Goal: Task Accomplishment & Management: Manage account settings

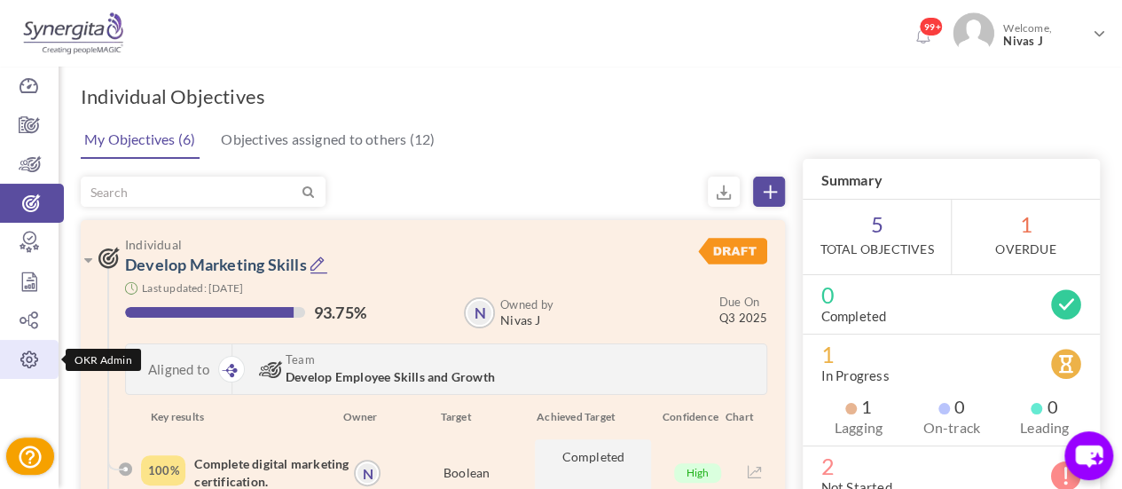
click at [33, 366] on icon at bounding box center [29, 359] width 59 height 18
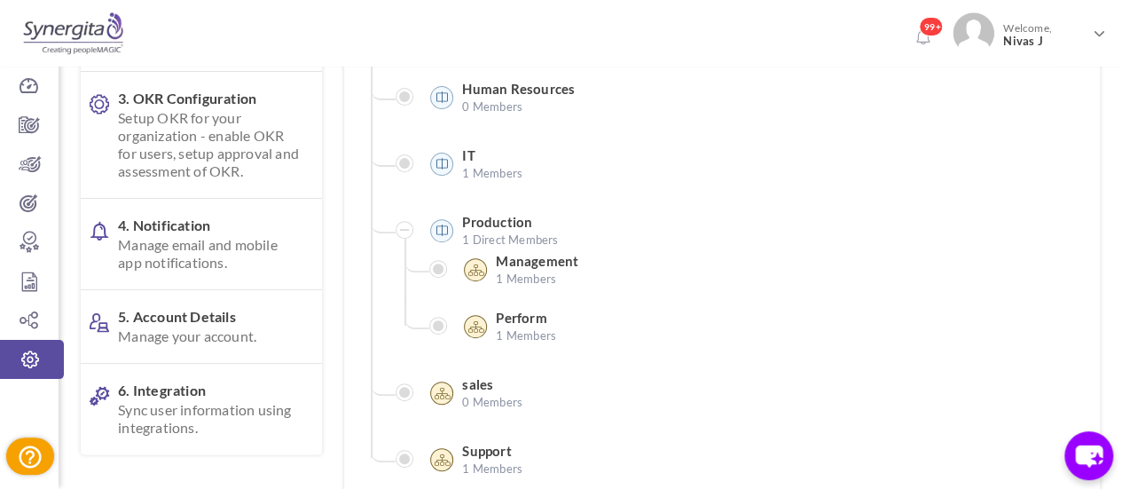
scroll to position [257, 0]
click at [222, 343] on span "Manage your account." at bounding box center [210, 335] width 185 height 18
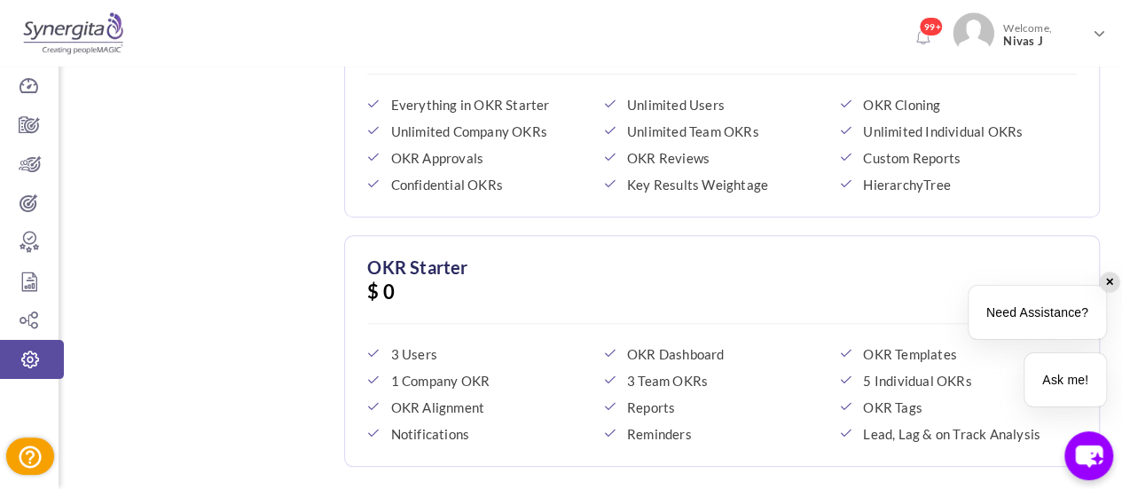
scroll to position [760, 0]
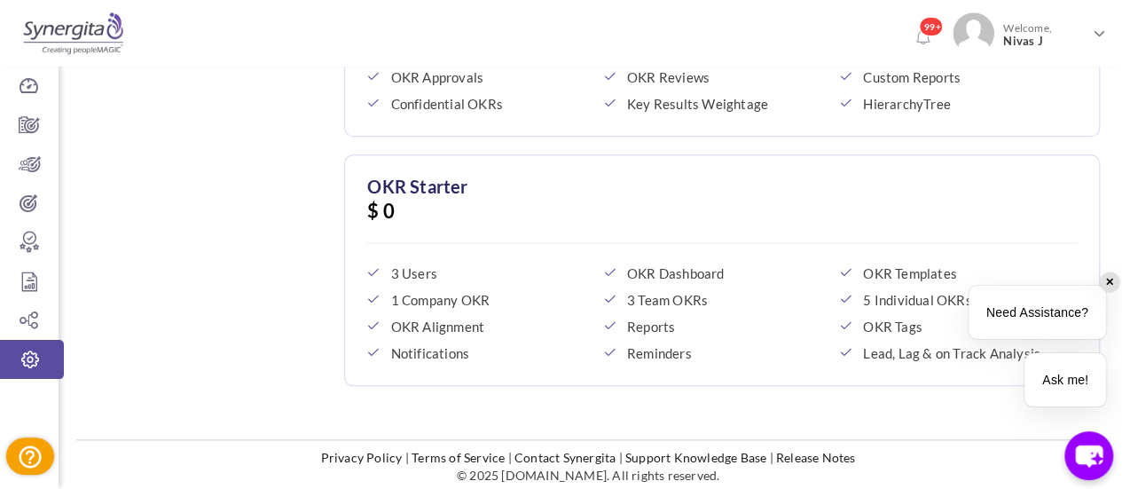
click at [1109, 282] on div "✕" at bounding box center [1110, 282] width 20 height 20
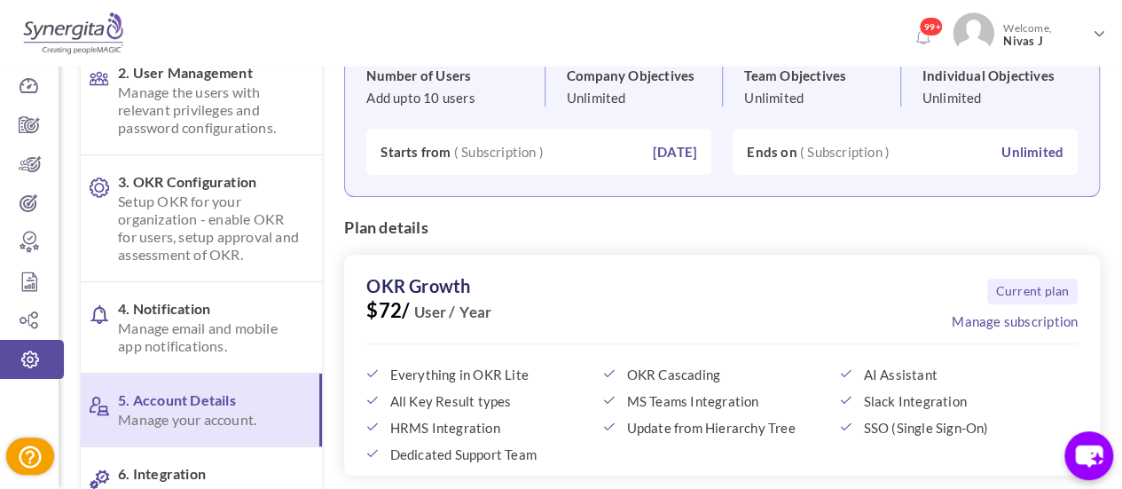
scroll to position [173, 0]
click at [889, 383] on div "Current plan Manage subscription OKR Growth $72/ User / Year Everything in OKR …" at bounding box center [722, 364] width 756 height 221
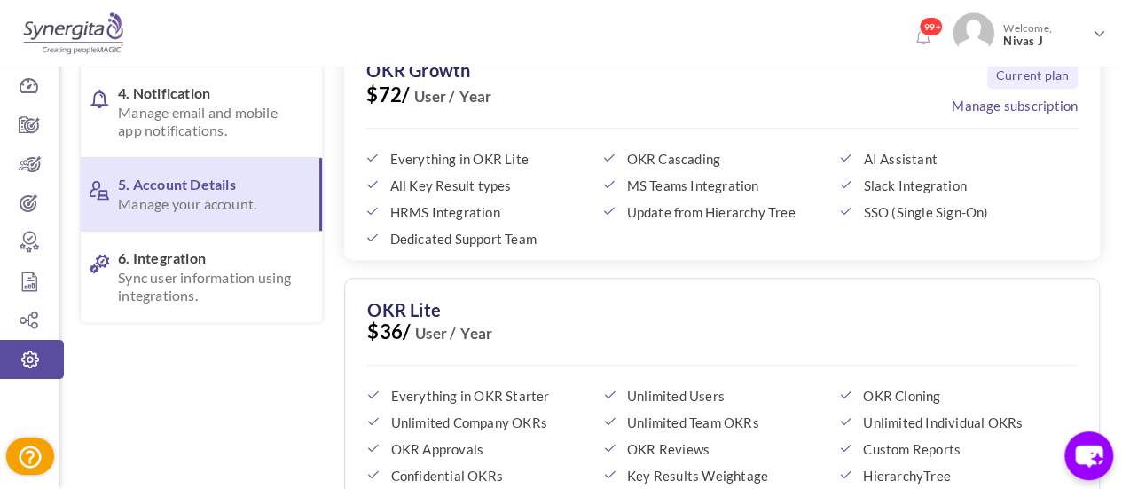
scroll to position [344, 0]
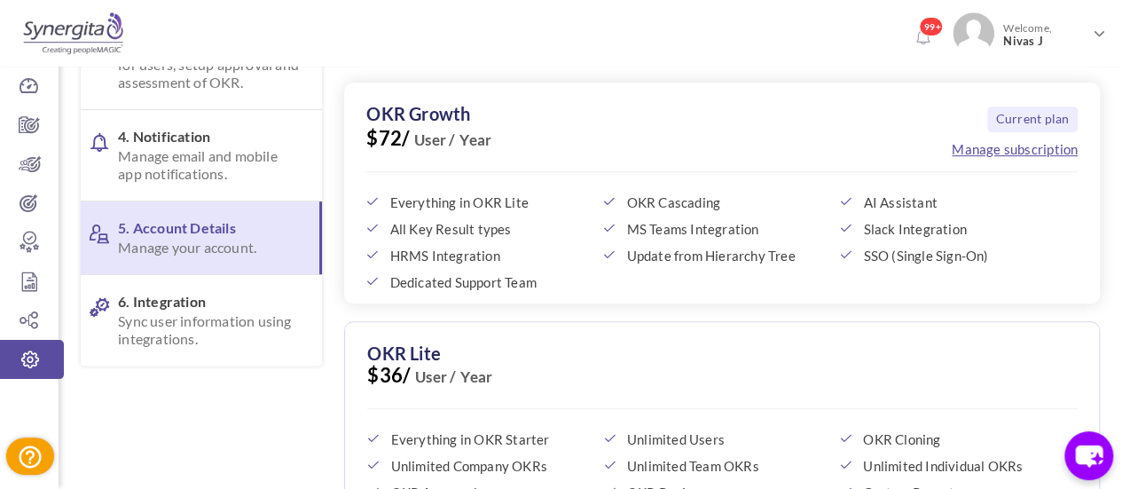
click at [1040, 148] on link "Manage subscription" at bounding box center [1015, 149] width 126 height 18
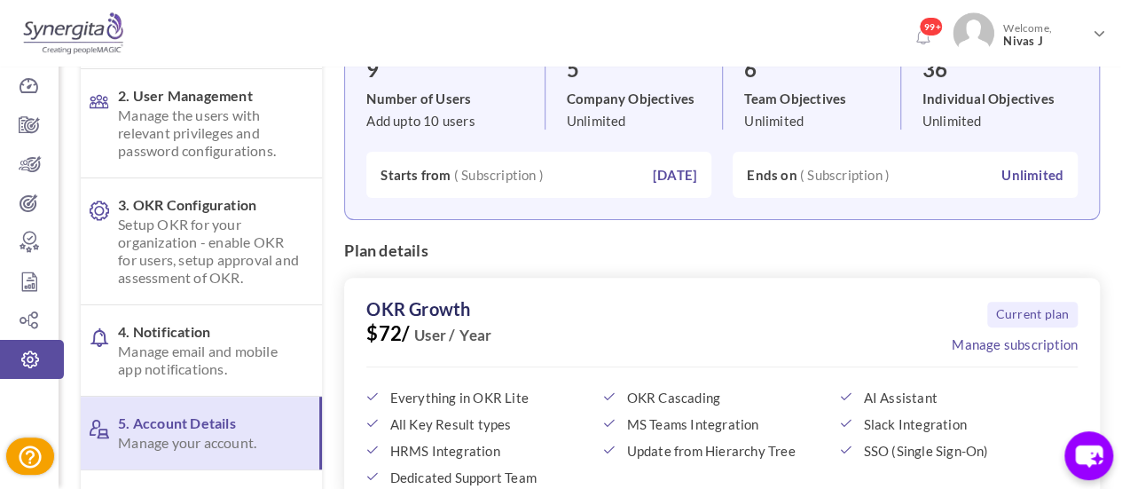
scroll to position [152, 0]
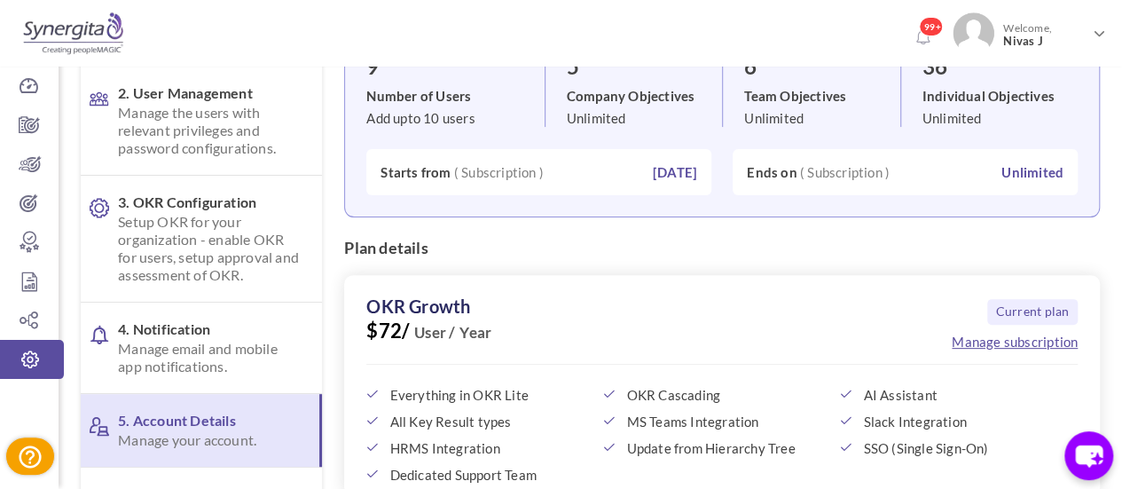
click at [992, 343] on link "Manage subscription" at bounding box center [1015, 342] width 126 height 18
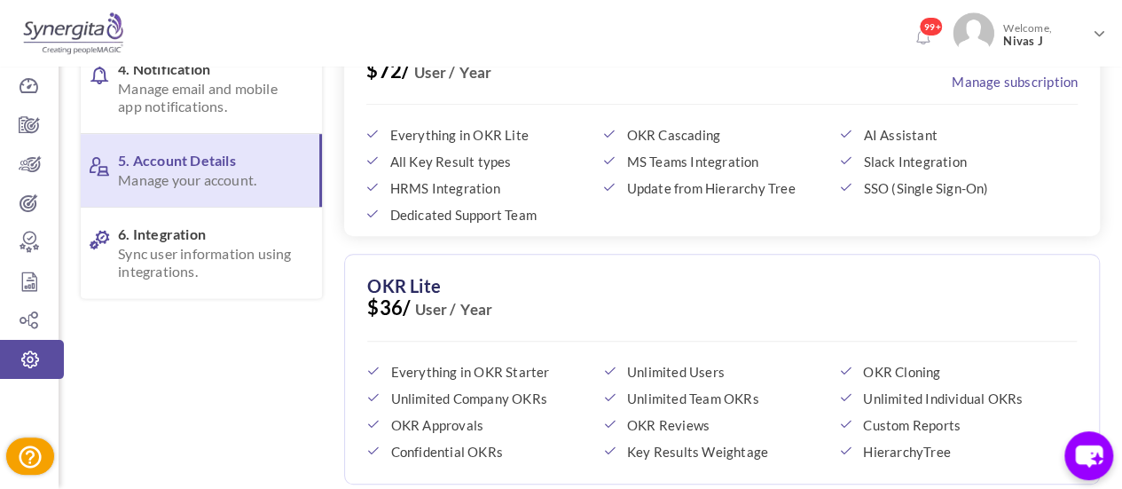
scroll to position [339, 0]
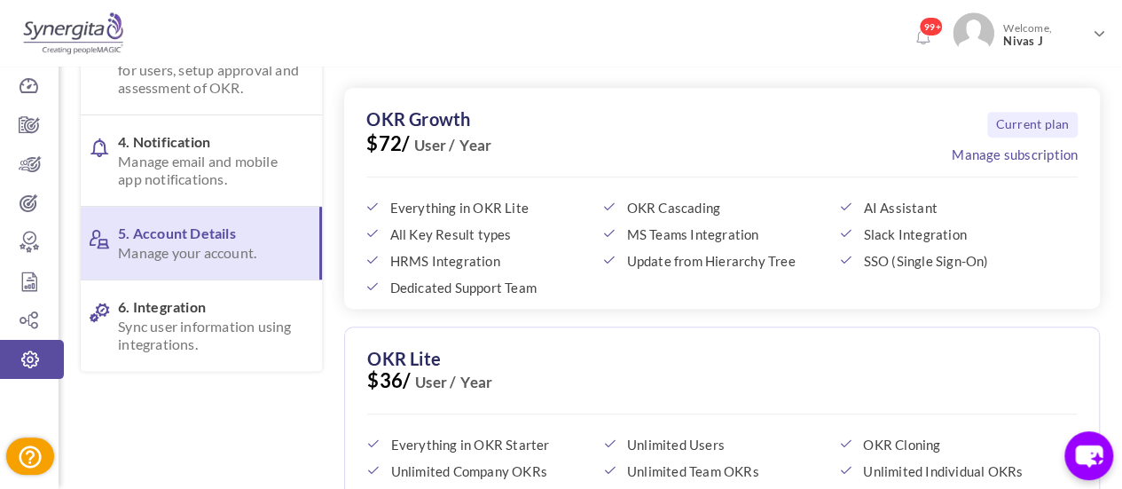
click at [639, 296] on div "Current plan Manage subscription OKR Growth $72/ User / Year Everything in OKR …" at bounding box center [722, 198] width 756 height 221
click at [660, 293] on div "Current plan Manage subscription OKR Growth $72/ User / Year Everything in OKR …" at bounding box center [722, 198] width 756 height 221
click at [766, 296] on div "Current plan Manage subscription OKR Growth $72/ User / Year Everything in OKR …" at bounding box center [722, 198] width 756 height 221
click at [705, 266] on span "Update from Hierarchy Tree" at bounding box center [728, 261] width 204 height 16
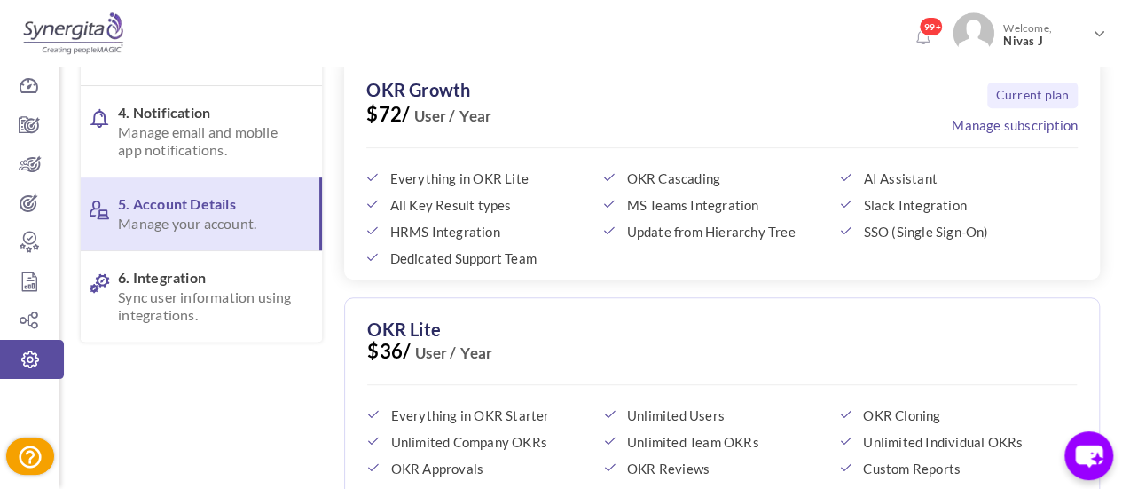
scroll to position [362, 0]
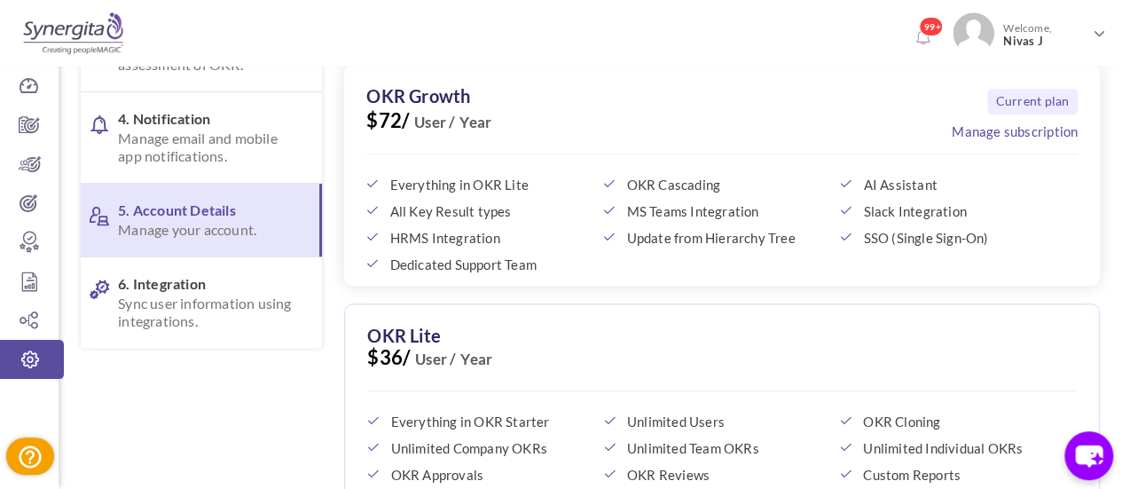
click at [639, 279] on div "Current plan Manage subscription OKR Growth $72/ User / Year Everything in OKR …" at bounding box center [722, 175] width 756 height 221
click at [640, 278] on div "Current plan Manage subscription OKR Growth $72/ User / Year Everything in OKR …" at bounding box center [722, 175] width 756 height 221
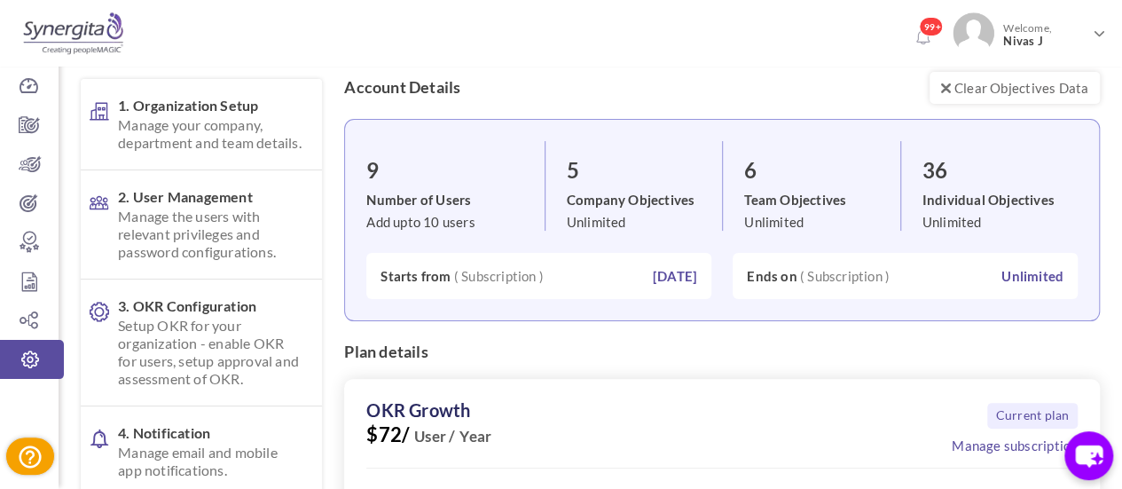
scroll to position [44, 0]
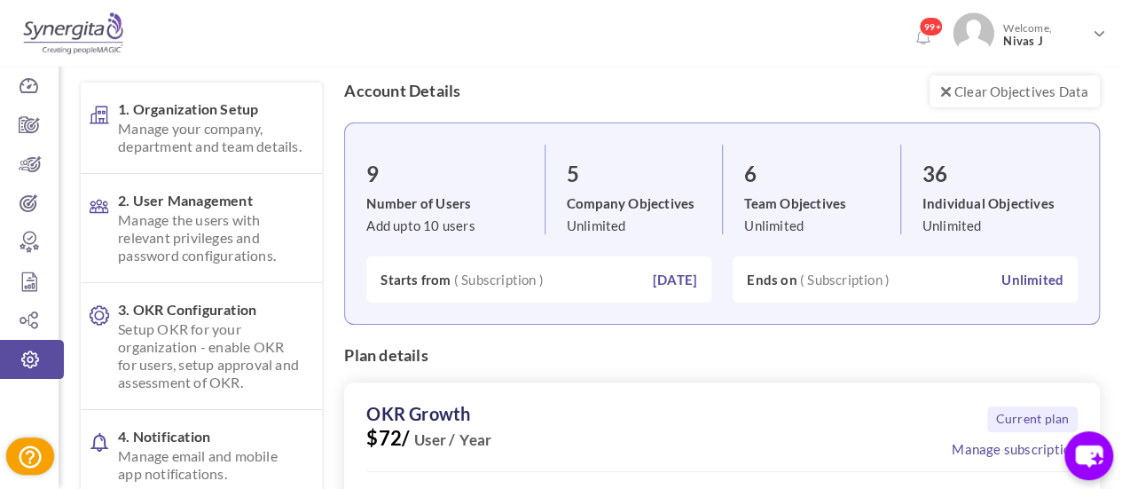
click at [412, 307] on div "9 Number of Users Add upto 10 users 5 Company Objectives Unlimited 6 Team Objec…" at bounding box center [722, 223] width 756 height 202
click at [317, 309] on link "3. OKR Configuration Setup OKR for your organization - enable OKR for users, se…" at bounding box center [201, 346] width 241 height 126
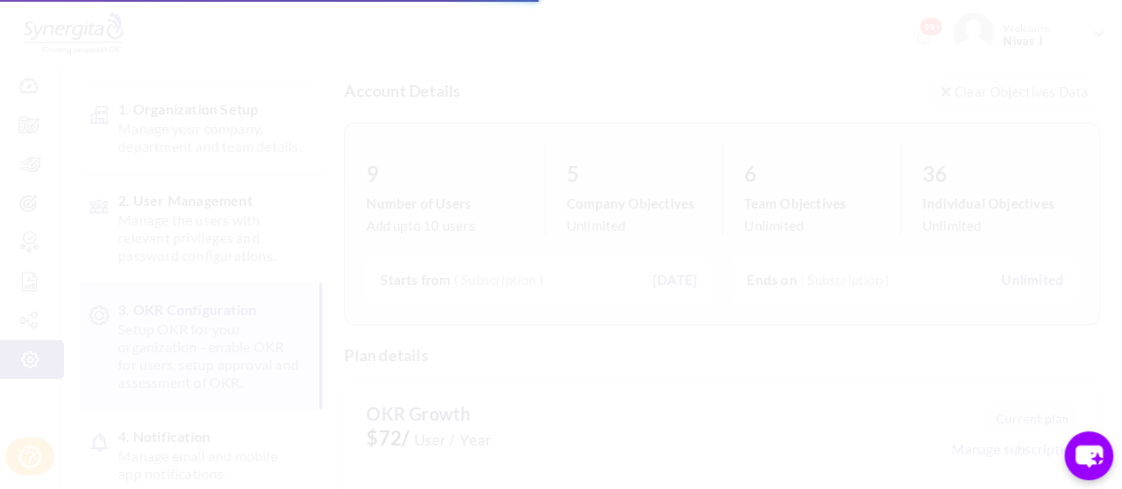
scroll to position [152, 0]
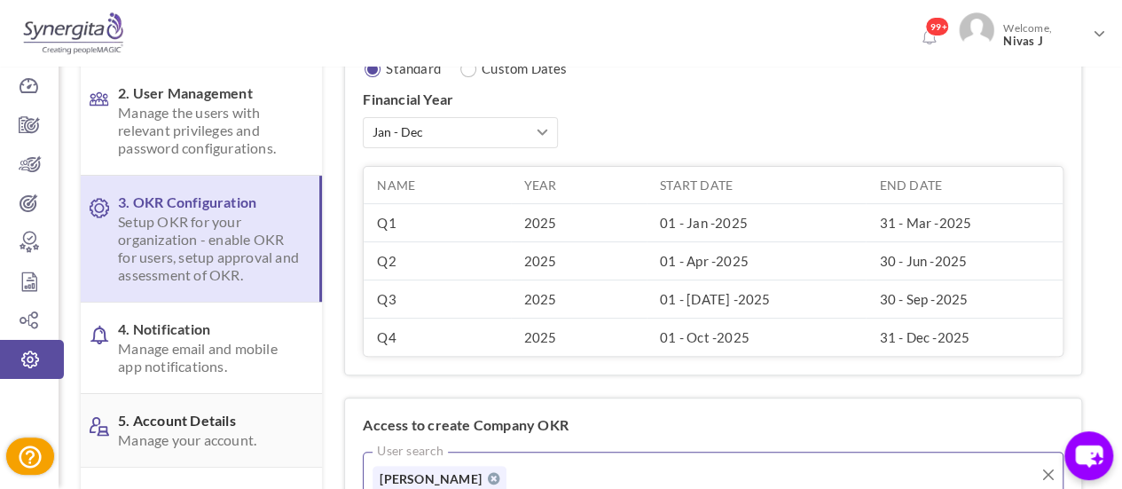
click at [183, 447] on span "Manage your account." at bounding box center [210, 440] width 185 height 18
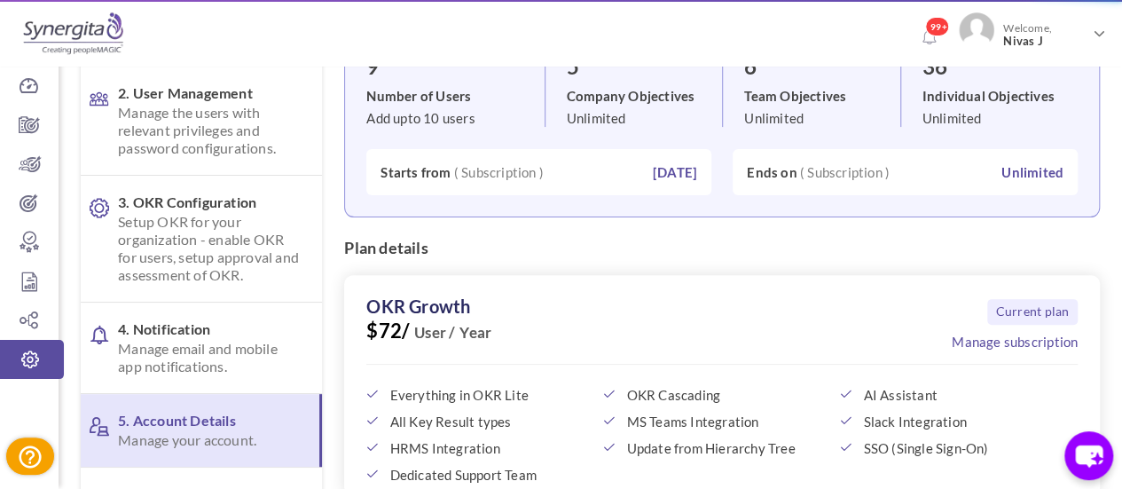
scroll to position [0, 0]
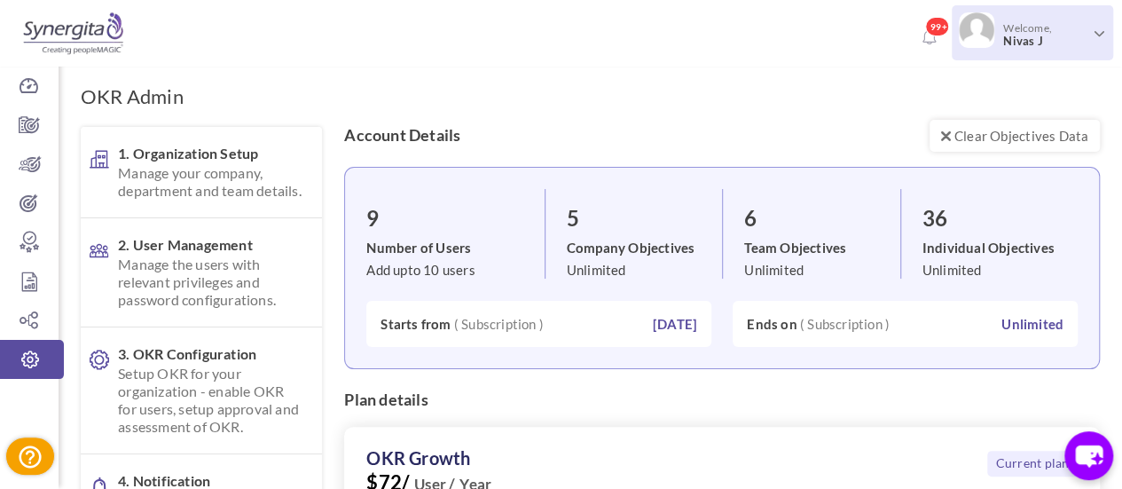
click at [1062, 47] on span "Nivas J" at bounding box center [1045, 41] width 83 height 13
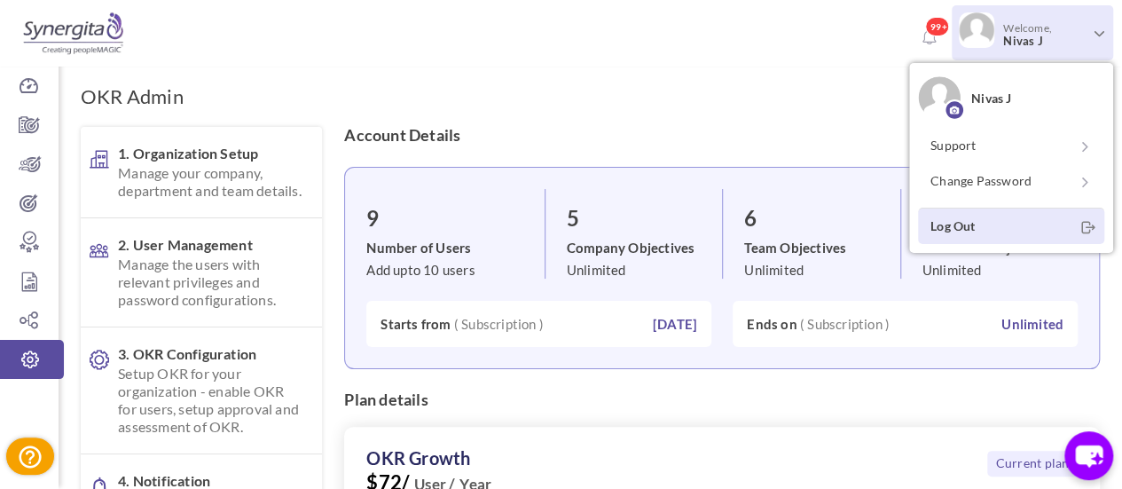
click at [971, 228] on link "Log Out" at bounding box center [1011, 226] width 186 height 36
